Goal: Information Seeking & Learning: Learn about a topic

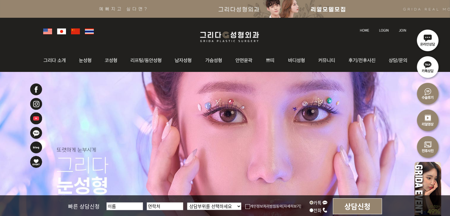
click at [268, 7] on img at bounding box center [281, 9] width 563 height 18
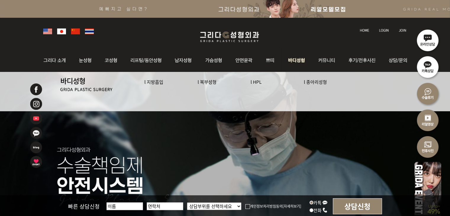
click at [316, 83] on link "l 종아리성형" at bounding box center [315, 82] width 23 height 6
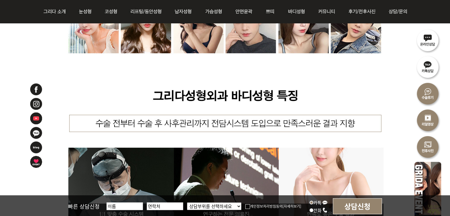
scroll to position [1747, 0]
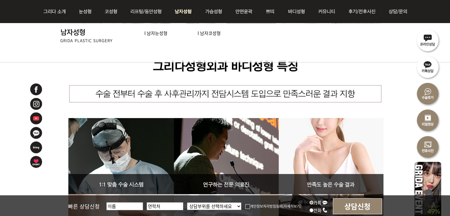
click at [207, 35] on link "l 남자코성형" at bounding box center [209, 33] width 23 height 6
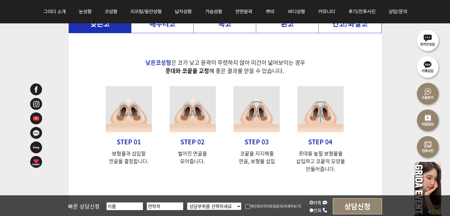
scroll to position [1214, 0]
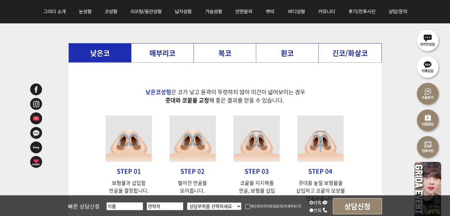
click at [347, 49] on li "긴코/화살코" at bounding box center [350, 53] width 62 height 19
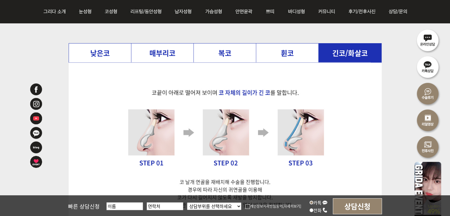
click at [291, 57] on li "휜코" at bounding box center [287, 53] width 62 height 19
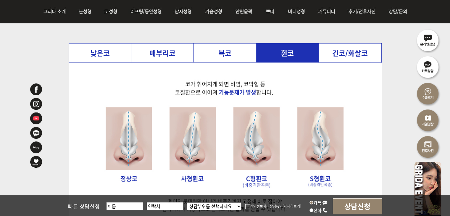
click at [232, 58] on li "복코" at bounding box center [225, 53] width 62 height 19
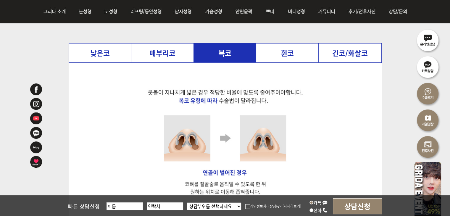
click at [116, 58] on li "낮은코" at bounding box center [100, 53] width 62 height 19
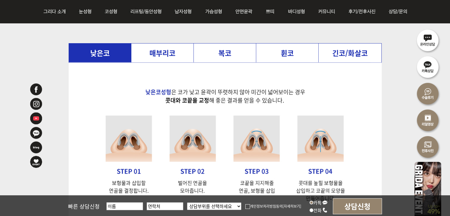
drag, startPoint x: 293, startPoint y: 53, endPoint x: 265, endPoint y: 122, distance: 74.5
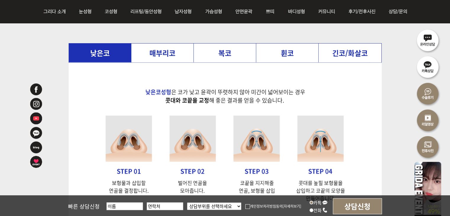
click at [292, 53] on li "휜코" at bounding box center [287, 53] width 62 height 19
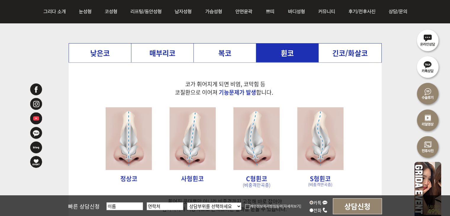
click at [231, 52] on li "복코" at bounding box center [225, 53] width 62 height 19
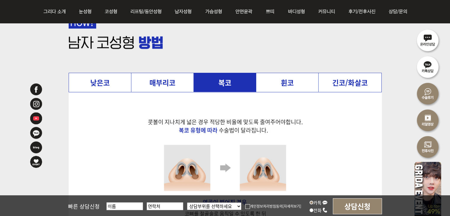
click at [97, 85] on li "낮은코" at bounding box center [100, 82] width 62 height 19
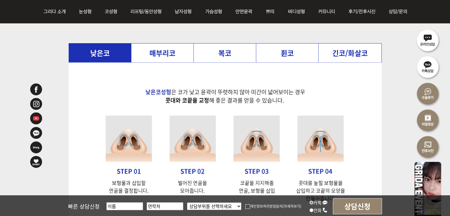
click at [180, 49] on li "매부리코" at bounding box center [162, 53] width 62 height 19
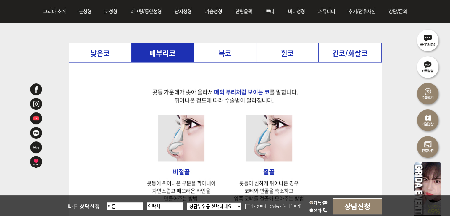
scroll to position [1273, 0]
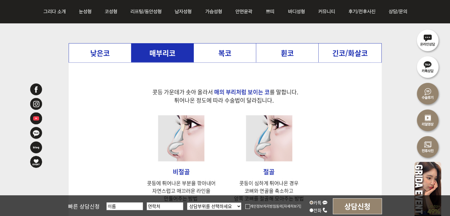
drag, startPoint x: 232, startPoint y: 52, endPoint x: 227, endPoint y: 59, distance: 8.8
click at [231, 52] on li "복코" at bounding box center [225, 53] width 62 height 19
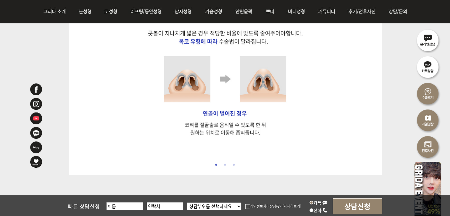
scroll to position [1243, 0]
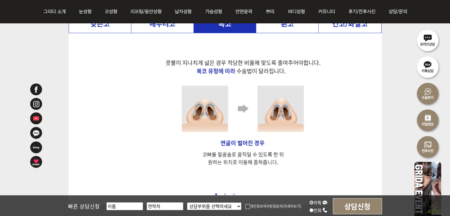
drag, startPoint x: 154, startPoint y: 62, endPoint x: 205, endPoint y: 69, distance: 51.1
click at [205, 69] on img at bounding box center [242, 119] width 313 height 172
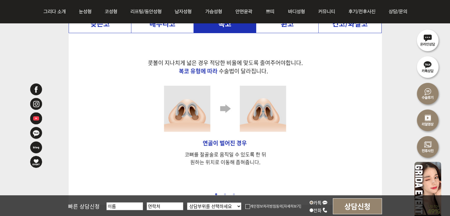
click at [290, 26] on li "휜코" at bounding box center [287, 23] width 62 height 19
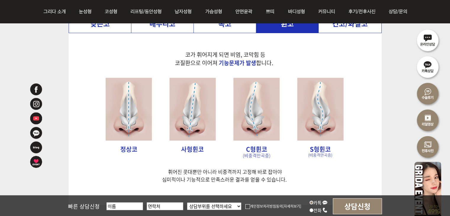
scroll to position [1214, 0]
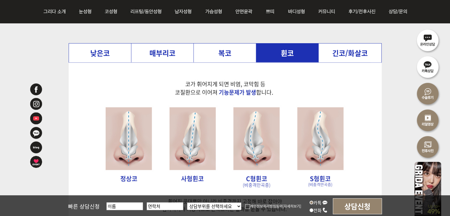
click at [343, 53] on li "긴코/화살코" at bounding box center [350, 53] width 62 height 19
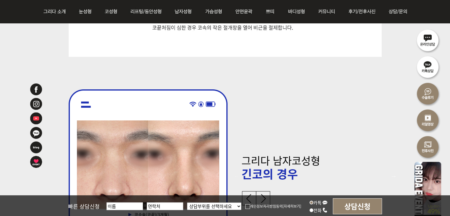
scroll to position [1480, 0]
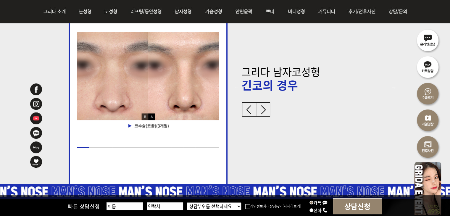
click at [266, 108] on img at bounding box center [263, 109] width 14 height 14
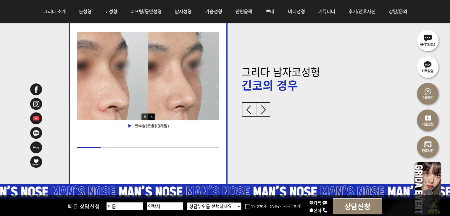
click at [266, 108] on img at bounding box center [263, 109] width 14 height 14
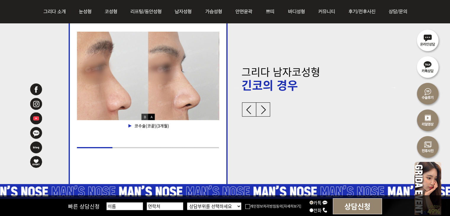
click at [266, 108] on img at bounding box center [263, 109] width 14 height 14
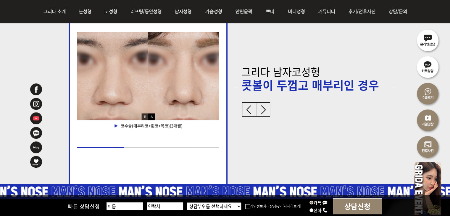
click at [265, 109] on img at bounding box center [263, 109] width 14 height 14
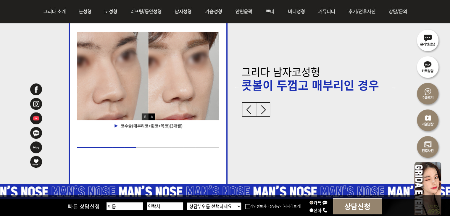
click at [265, 109] on img at bounding box center [263, 109] width 14 height 14
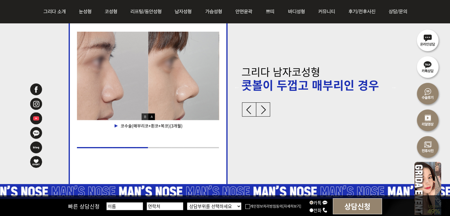
click at [265, 109] on img at bounding box center [263, 109] width 14 height 14
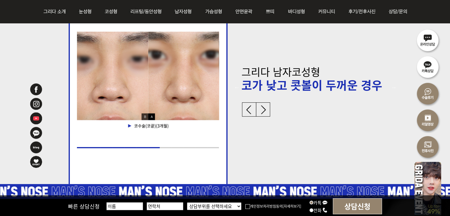
click at [265, 109] on img at bounding box center [263, 109] width 14 height 14
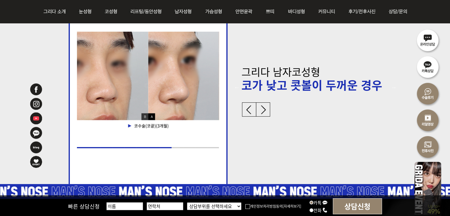
click at [265, 109] on img at bounding box center [263, 109] width 14 height 14
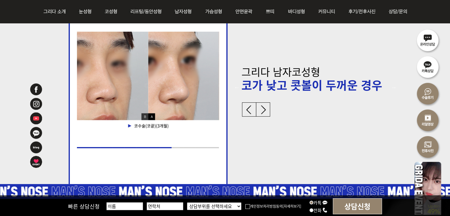
click at [265, 109] on img at bounding box center [263, 109] width 14 height 14
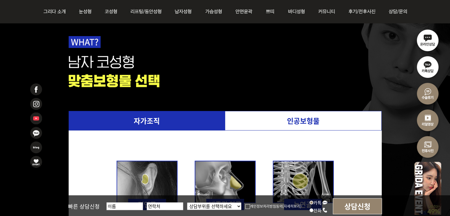
scroll to position [1747, 0]
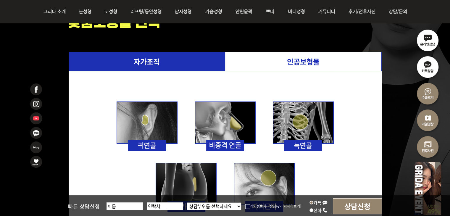
click at [181, 59] on li "자가조직" at bounding box center [147, 61] width 156 height 19
click at [274, 62] on li "인공보형물" at bounding box center [303, 61] width 156 height 19
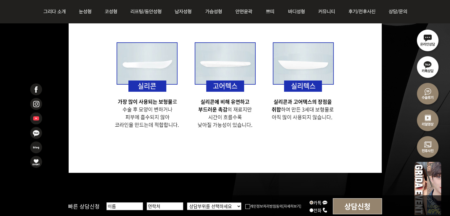
scroll to position [1776, 0]
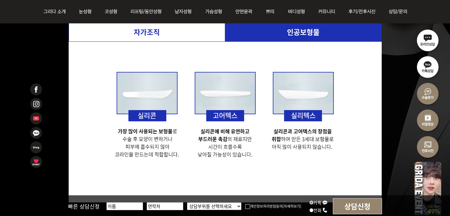
click at [178, 37] on li "자가조직" at bounding box center [147, 31] width 156 height 19
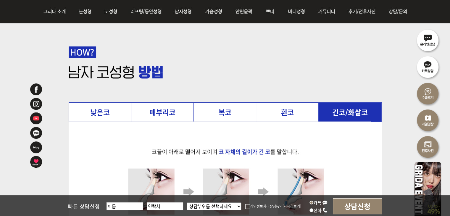
scroll to position [1214, 0]
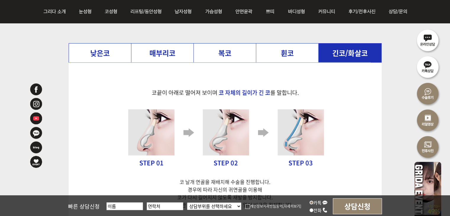
click at [105, 54] on li "낮은코" at bounding box center [100, 53] width 62 height 19
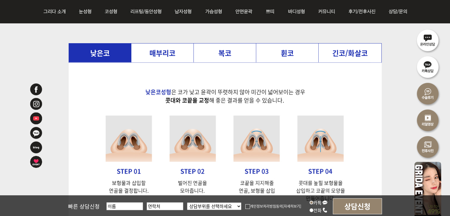
click at [147, 57] on li "매부리코" at bounding box center [162, 53] width 62 height 19
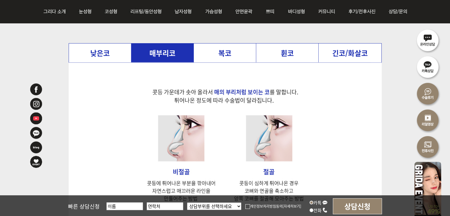
click at [217, 51] on li "복코" at bounding box center [225, 53] width 62 height 19
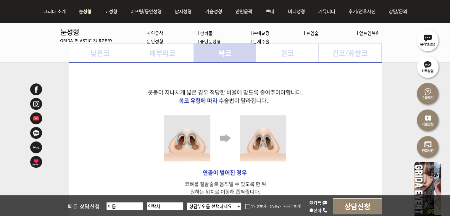
click at [153, 33] on link "l 자연유착" at bounding box center [153, 33] width 19 height 6
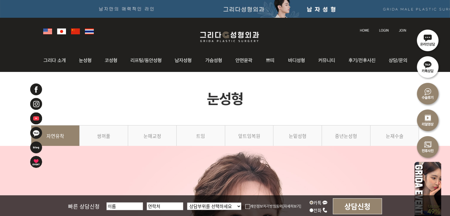
click at [124, 34] on div at bounding box center [225, 31] width 370 height 26
click at [148, 32] on div at bounding box center [225, 31] width 370 height 26
click at [157, 32] on div at bounding box center [225, 31] width 370 height 26
click at [157, 28] on div at bounding box center [225, 31] width 370 height 26
click at [155, 29] on div at bounding box center [225, 31] width 370 height 26
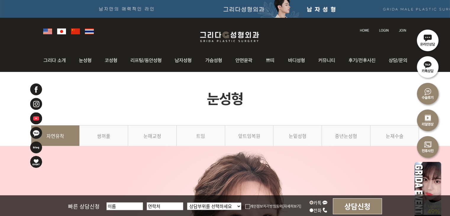
click at [159, 38] on div at bounding box center [225, 31] width 370 height 26
click at [146, 36] on div at bounding box center [225, 31] width 370 height 26
